Goal: Find specific page/section: Find specific page/section

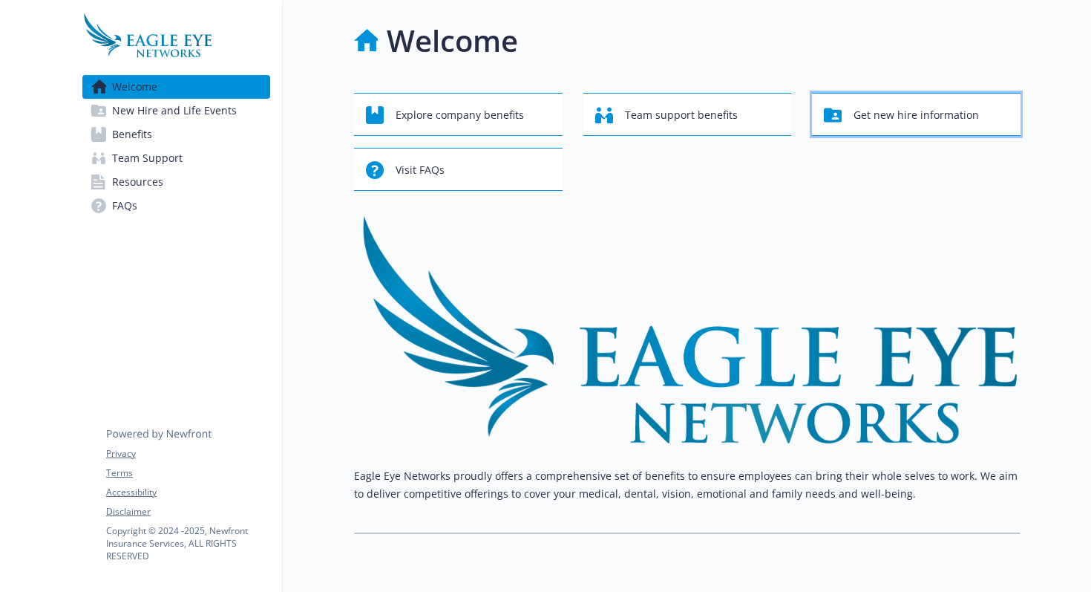
click at [891, 124] on span "Get new hire information" at bounding box center [916, 115] width 125 height 28
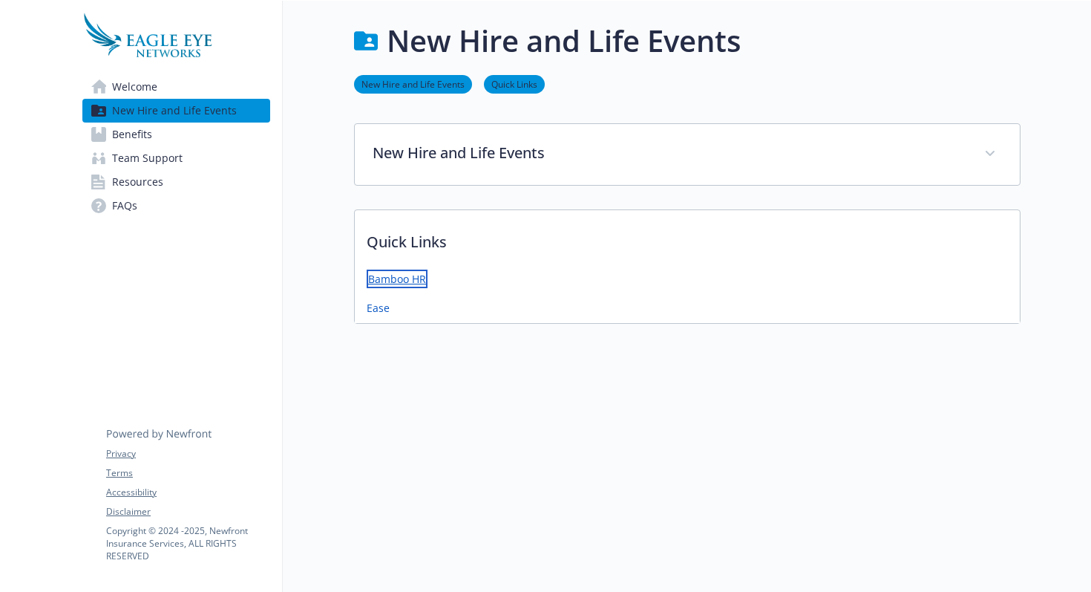
click at [387, 278] on link "Bamboo HR" at bounding box center [397, 278] width 61 height 19
